Goal: Task Accomplishment & Management: Use online tool/utility

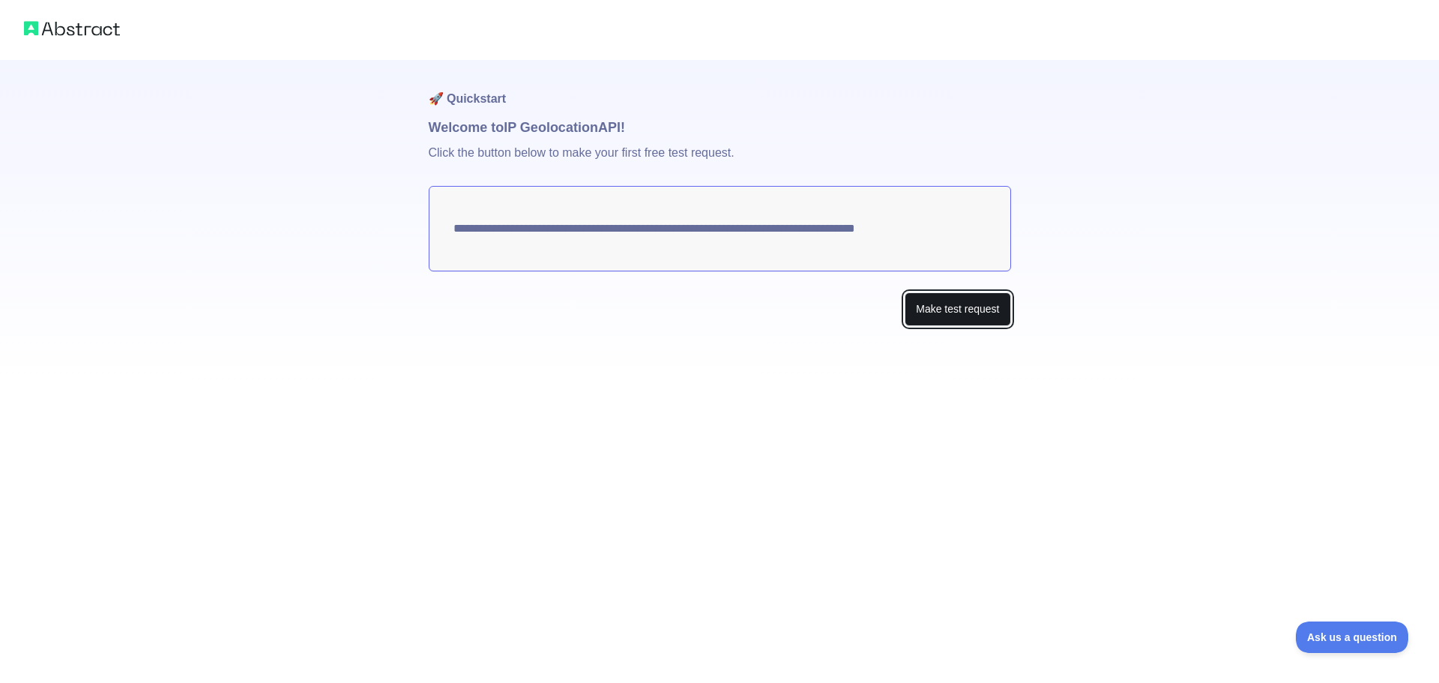
click at [951, 311] on button "Make test request" at bounding box center [958, 309] width 106 height 34
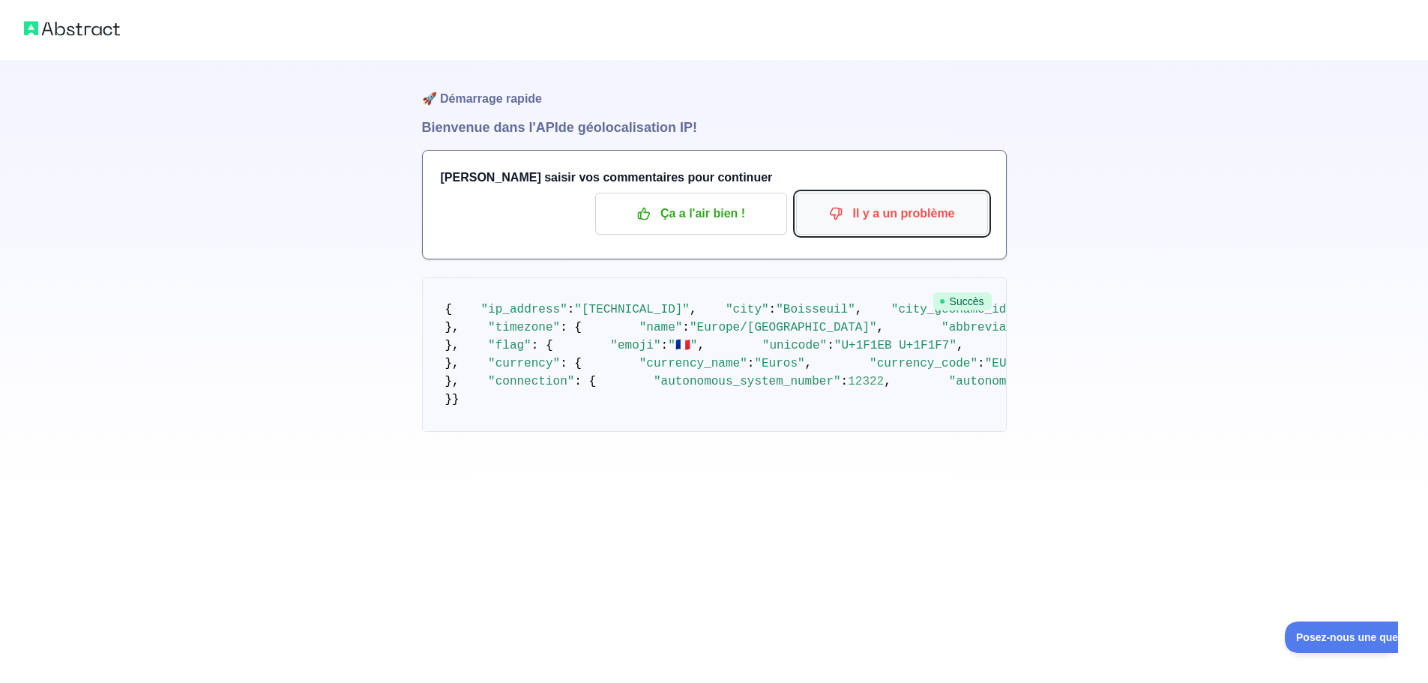
click at [859, 213] on font "Il y a un problème" at bounding box center [903, 213] width 102 height 13
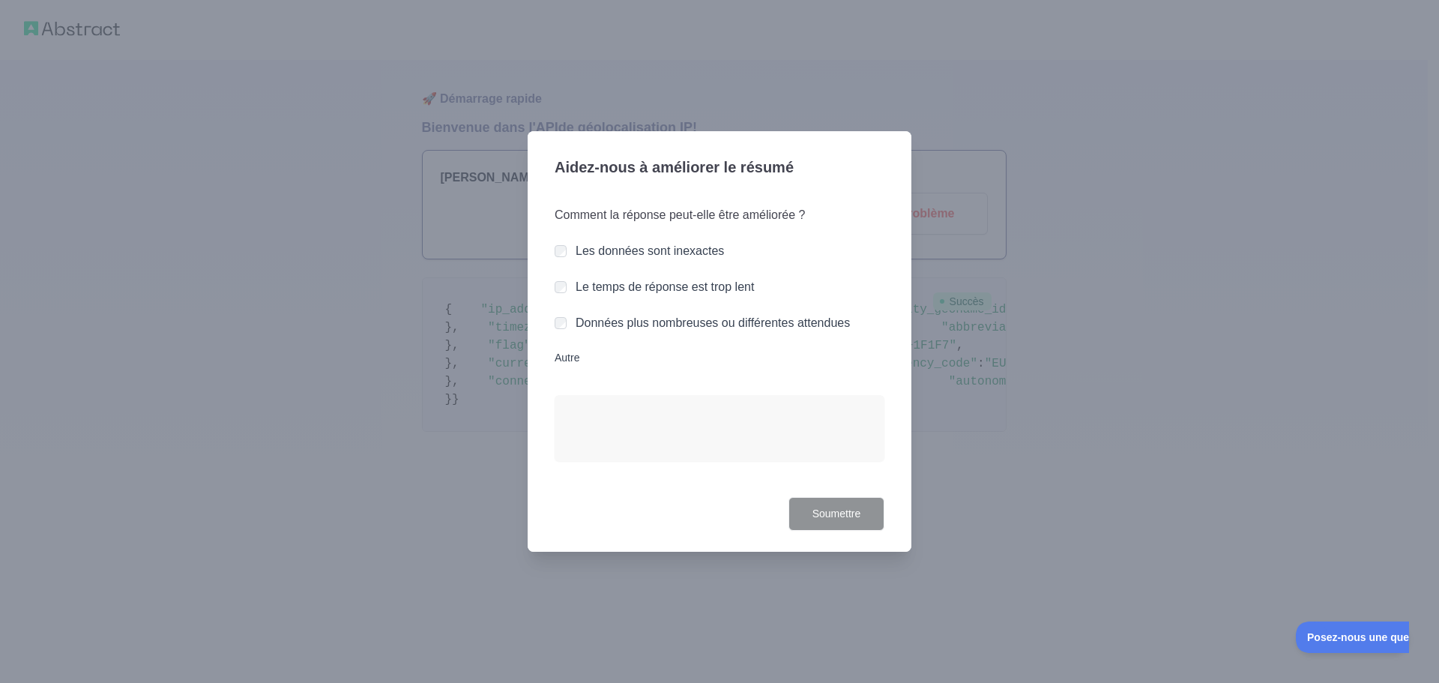
click at [681, 253] on font "Les données sont inexactes" at bounding box center [650, 250] width 148 height 13
click at [851, 514] on font "Soumettre" at bounding box center [837, 513] width 49 height 12
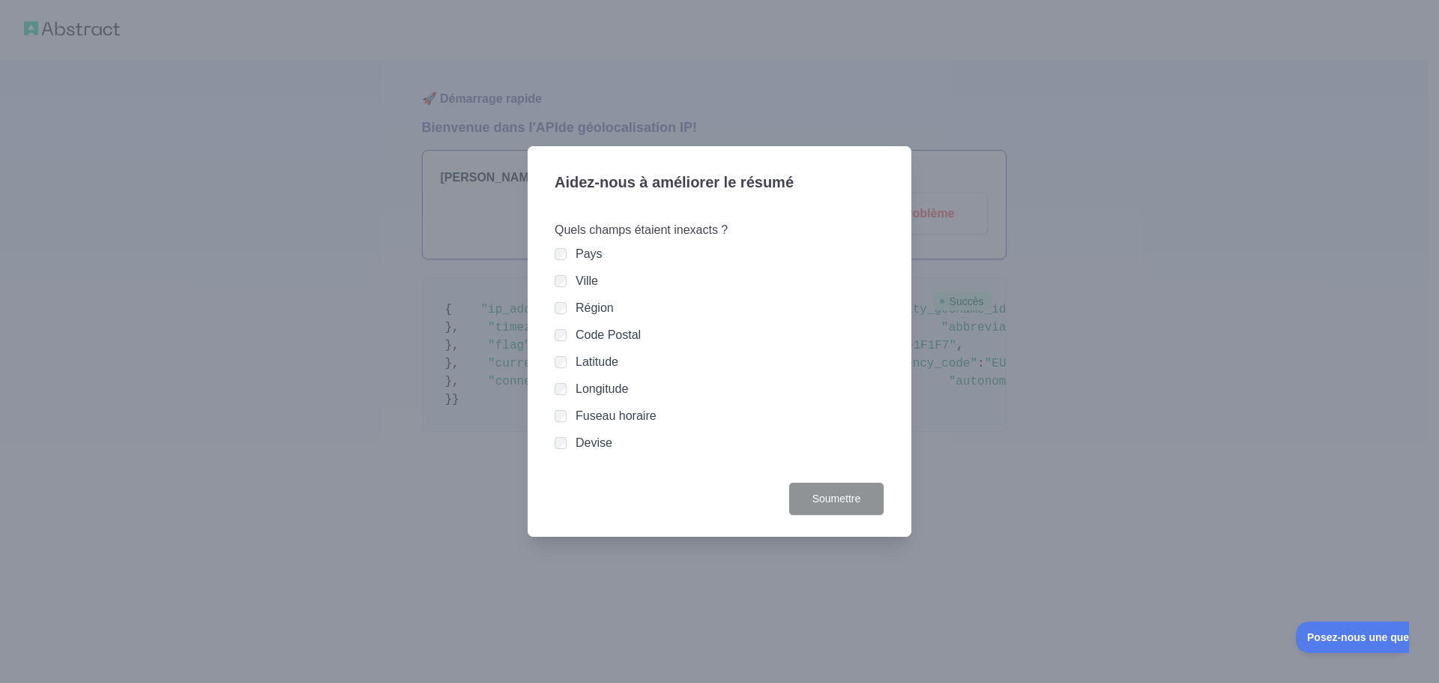
click at [568, 283] on div "Ville" at bounding box center [720, 281] width 330 height 18
click at [838, 501] on font "Soumettre" at bounding box center [837, 498] width 49 height 12
